Goal: Information Seeking & Learning: Learn about a topic

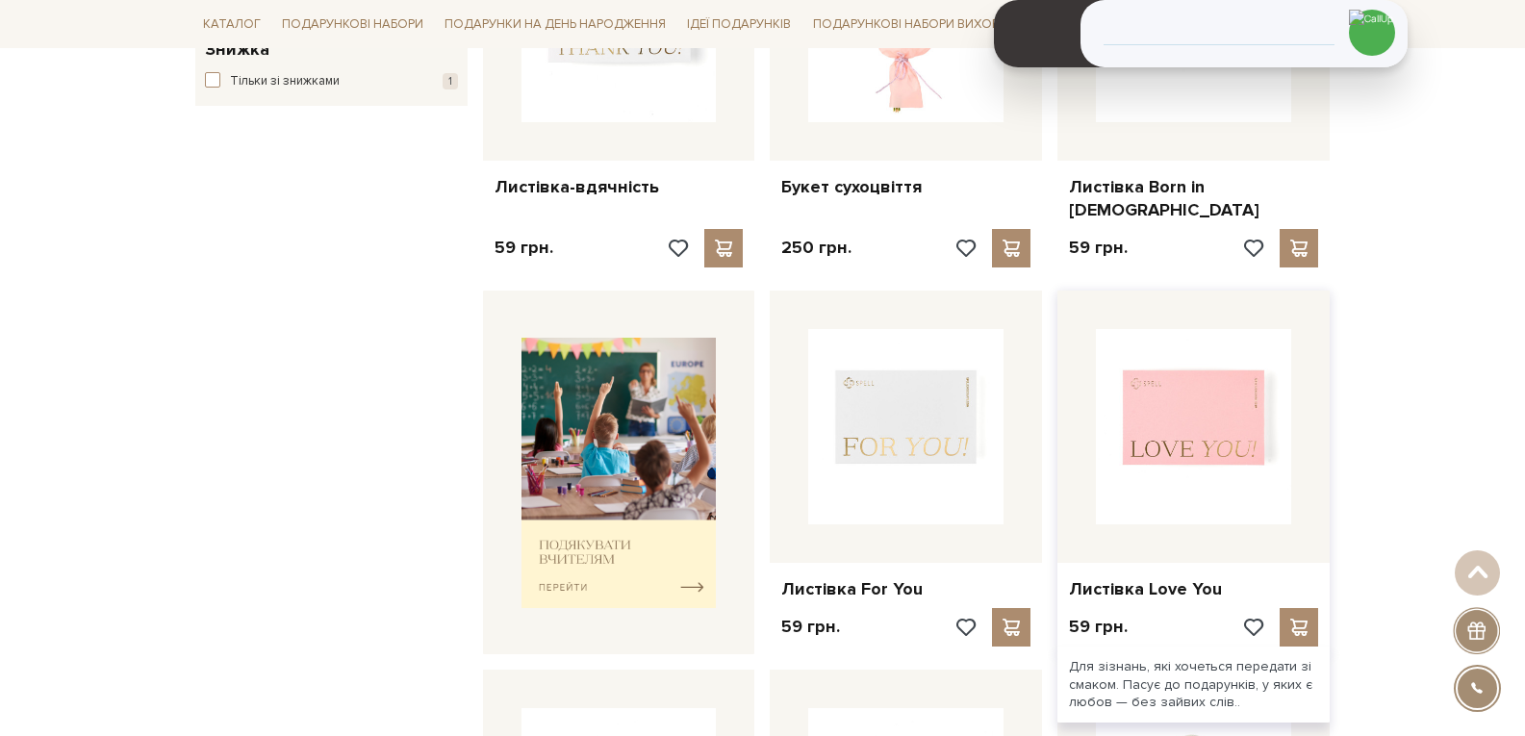
click at [1158, 441] on img at bounding box center [1193, 426] width 195 height 195
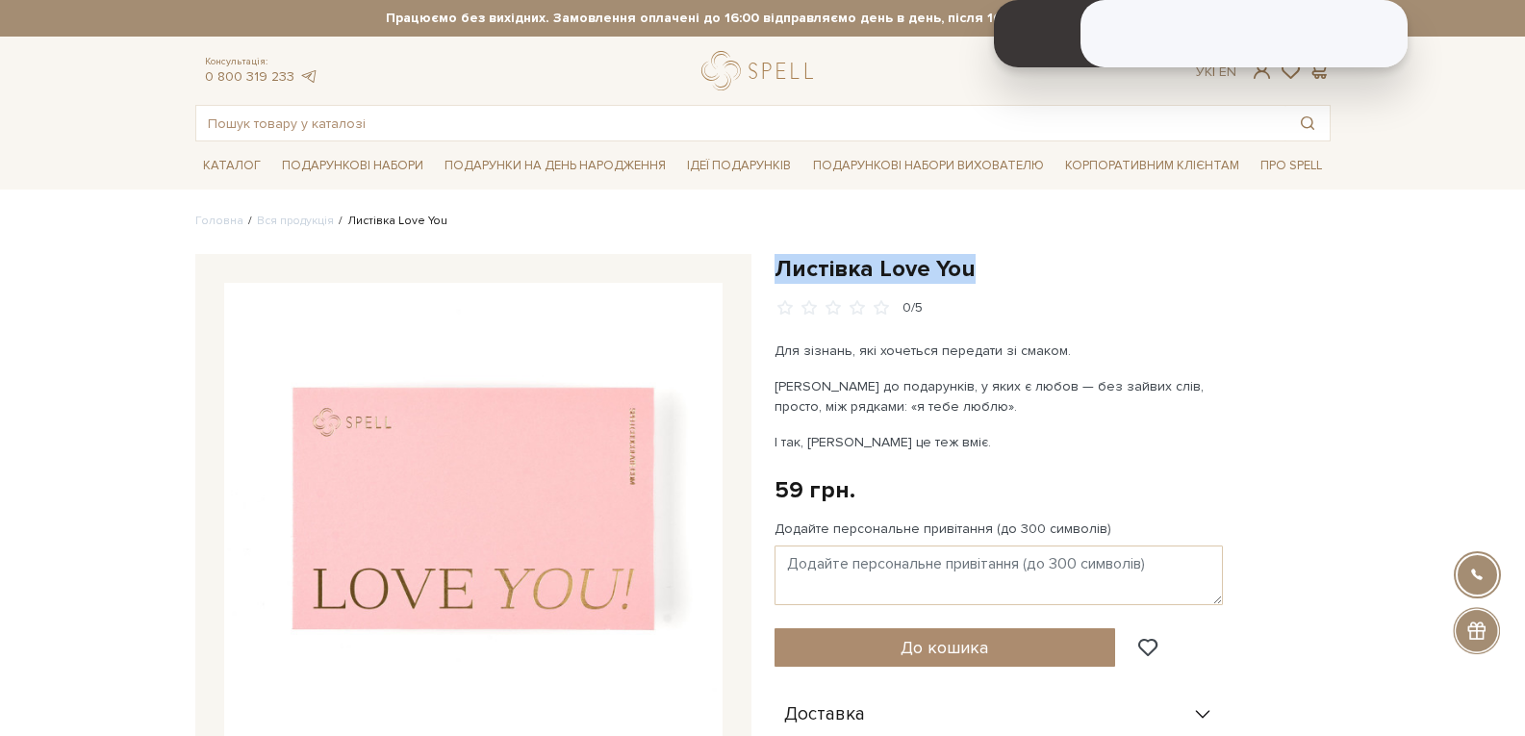
drag, startPoint x: 790, startPoint y: 265, endPoint x: 966, endPoint y: 267, distance: 176.1
click at [966, 267] on h1 "Листівка Love You" at bounding box center [1053, 269] width 556 height 30
copy h1 "Листівка Love You"
